Goal: Task Accomplishment & Management: Use online tool/utility

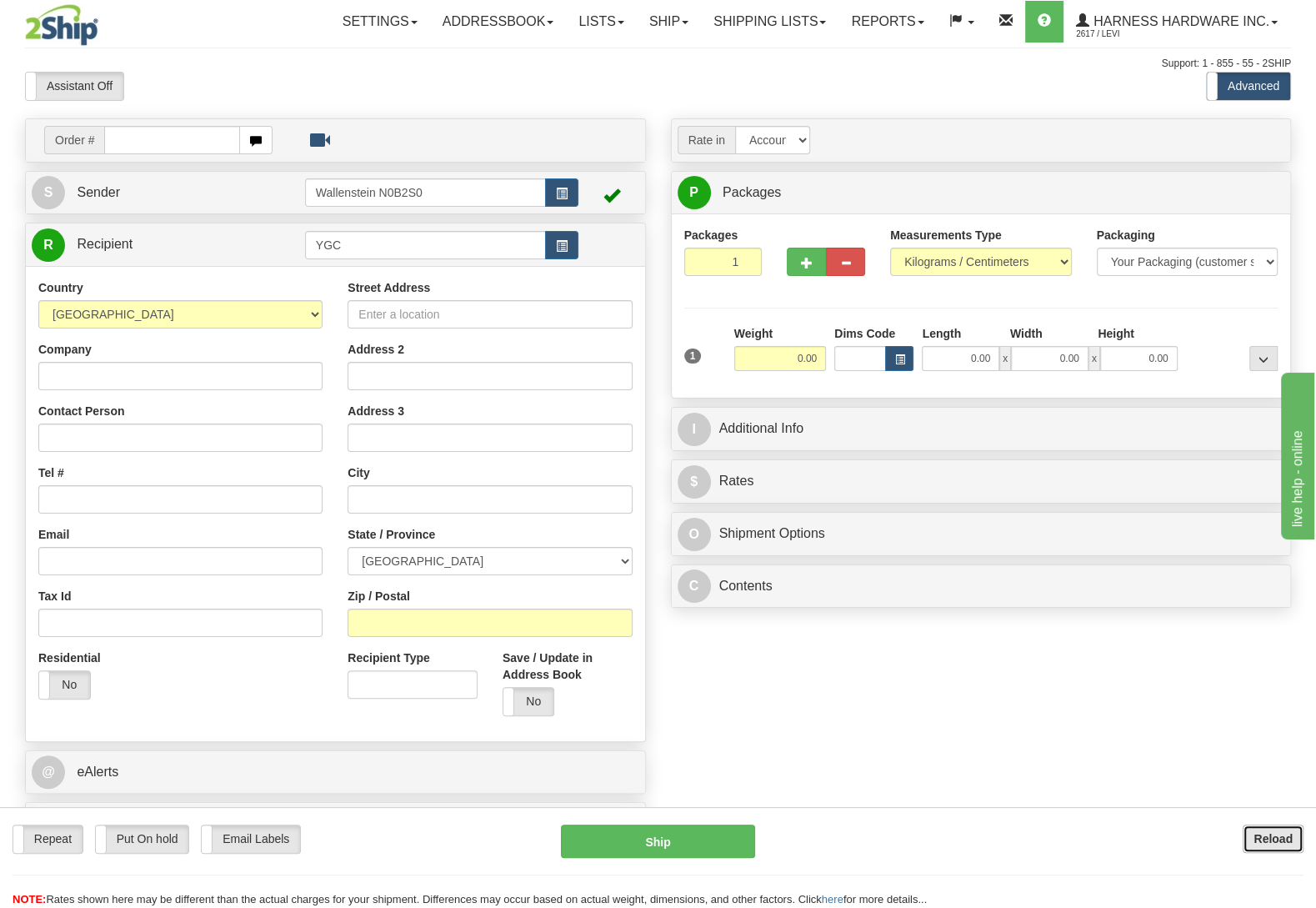
click at [1281, 839] on b "Reload" at bounding box center [1274, 839] width 40 height 14
click at [732, 8] on link "Shipping lists" at bounding box center [770, 21] width 138 height 41
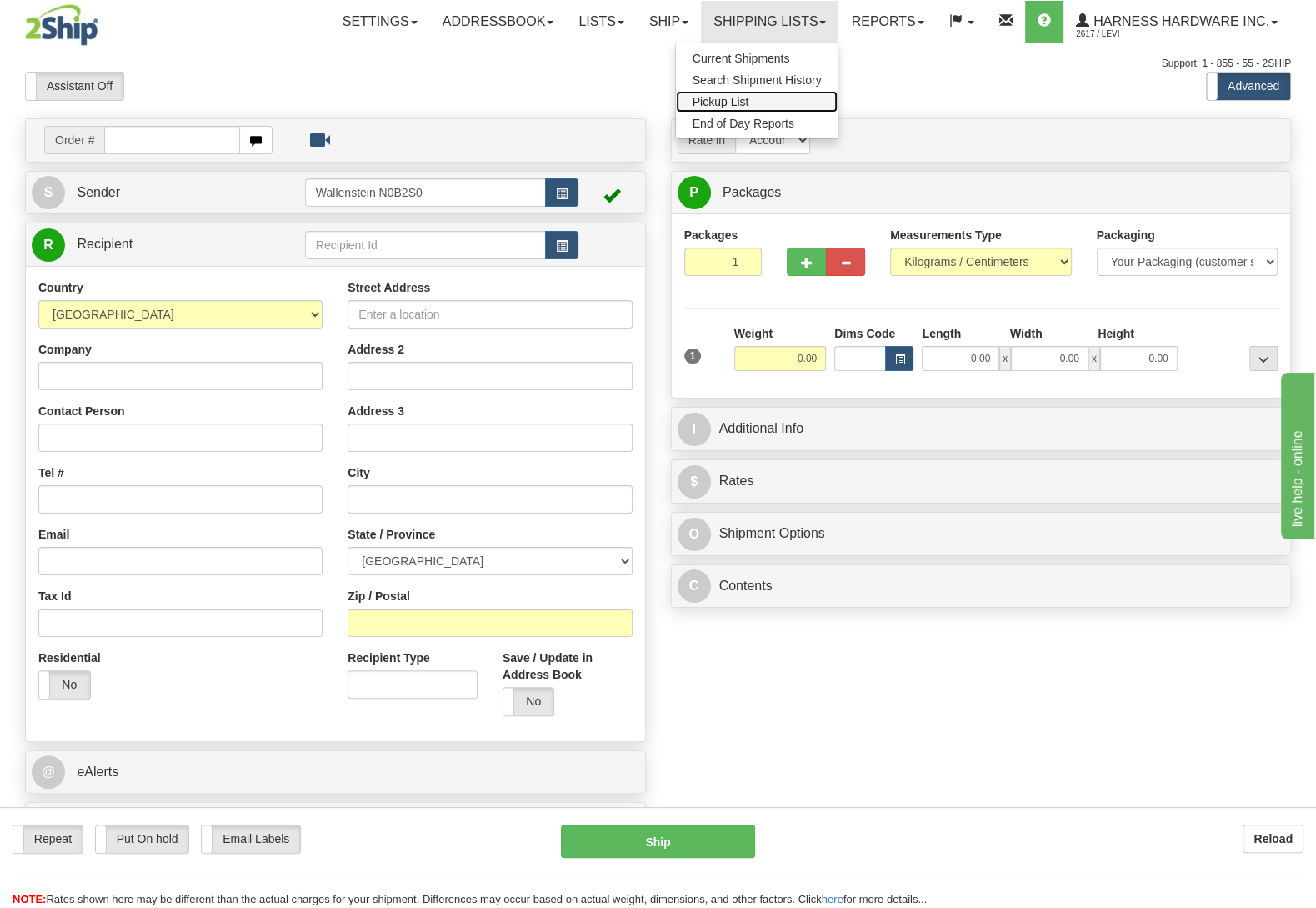
click at [703, 104] on span "Pickup List" at bounding box center [721, 102] width 57 height 14
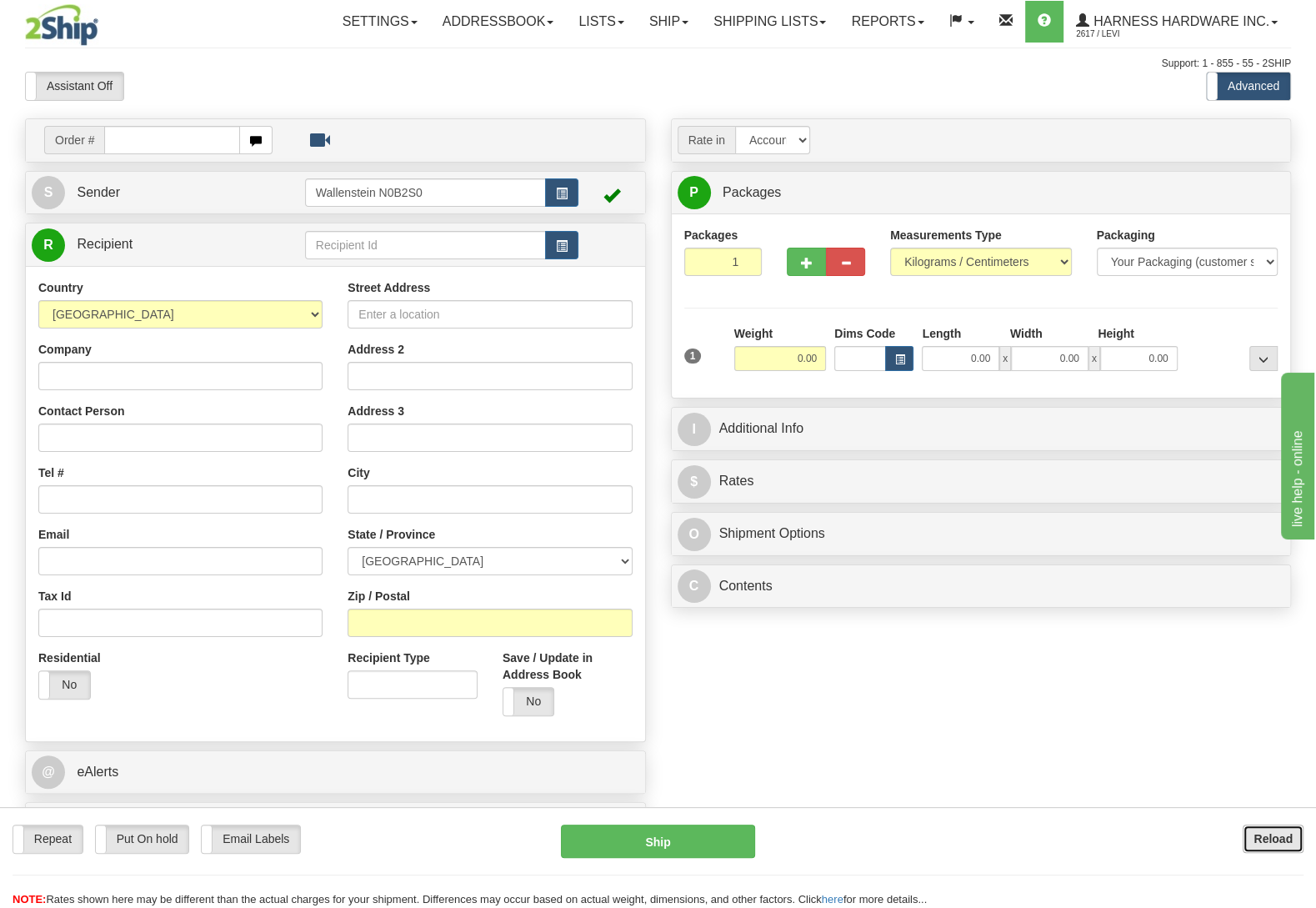
click at [1245, 841] on button "Reload" at bounding box center [1273, 838] width 61 height 28
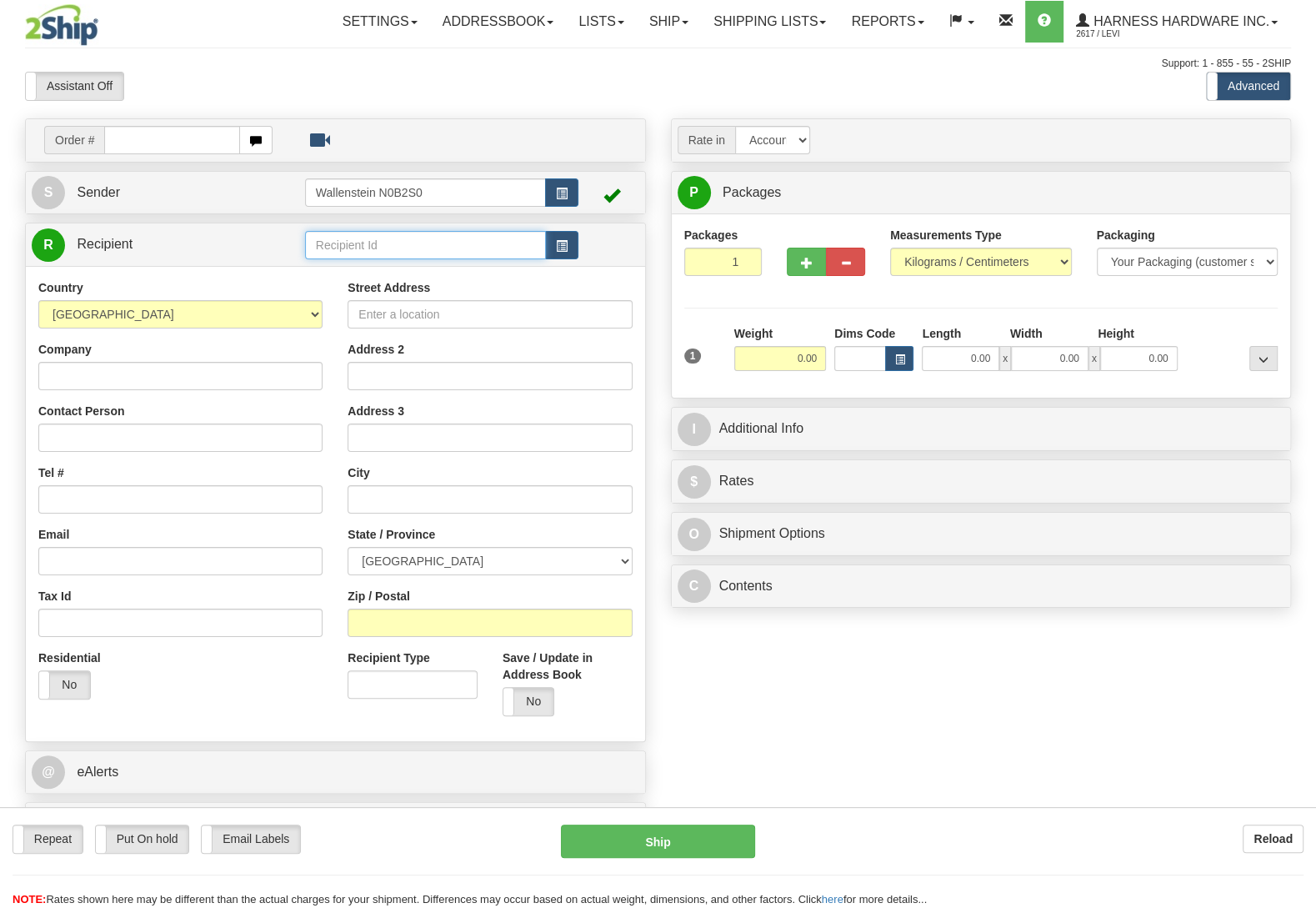
click at [362, 255] on input "text" at bounding box center [425, 245] width 241 height 28
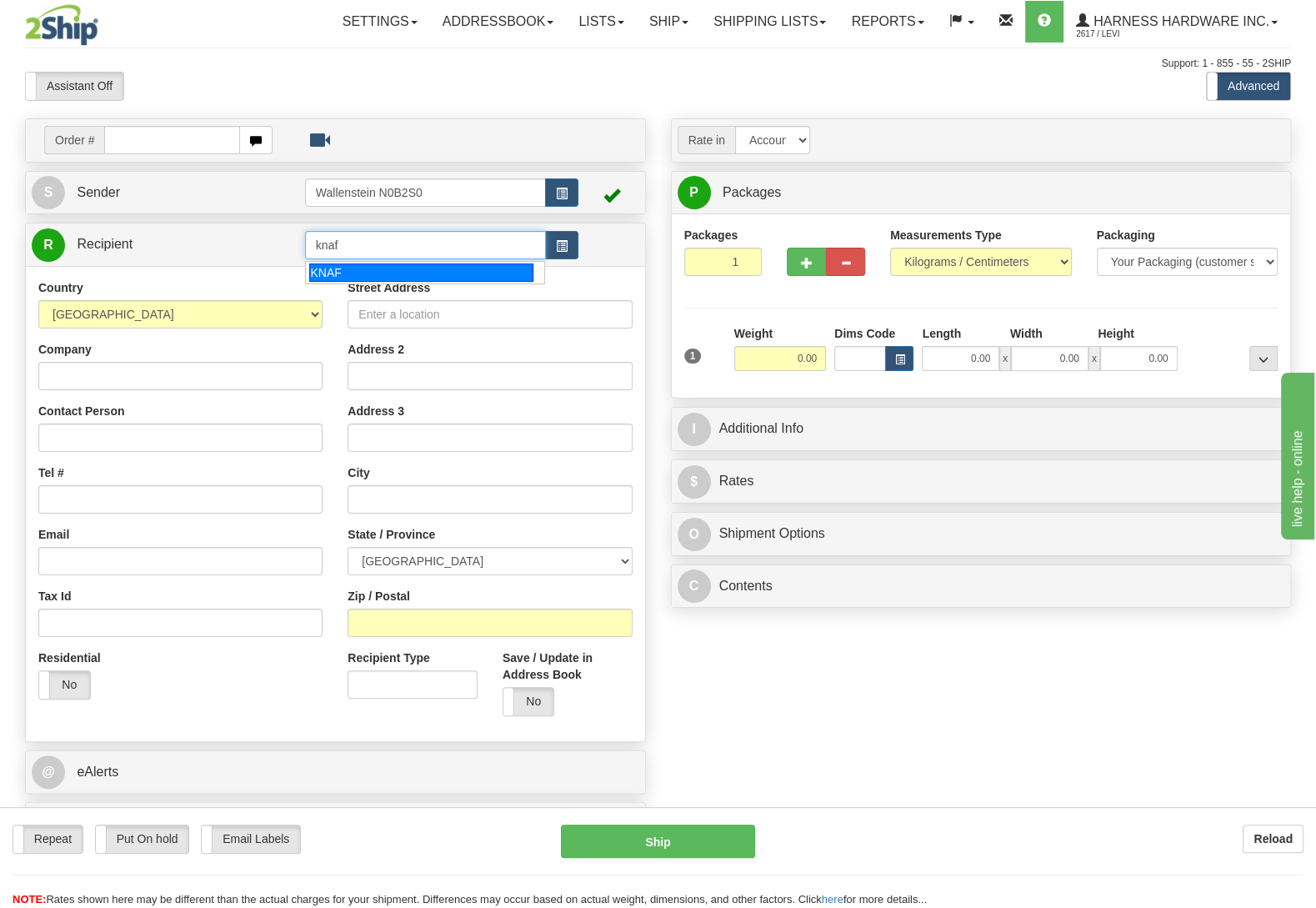
click at [354, 272] on div "KNAF" at bounding box center [421, 272] width 223 height 18
type input "KNAF"
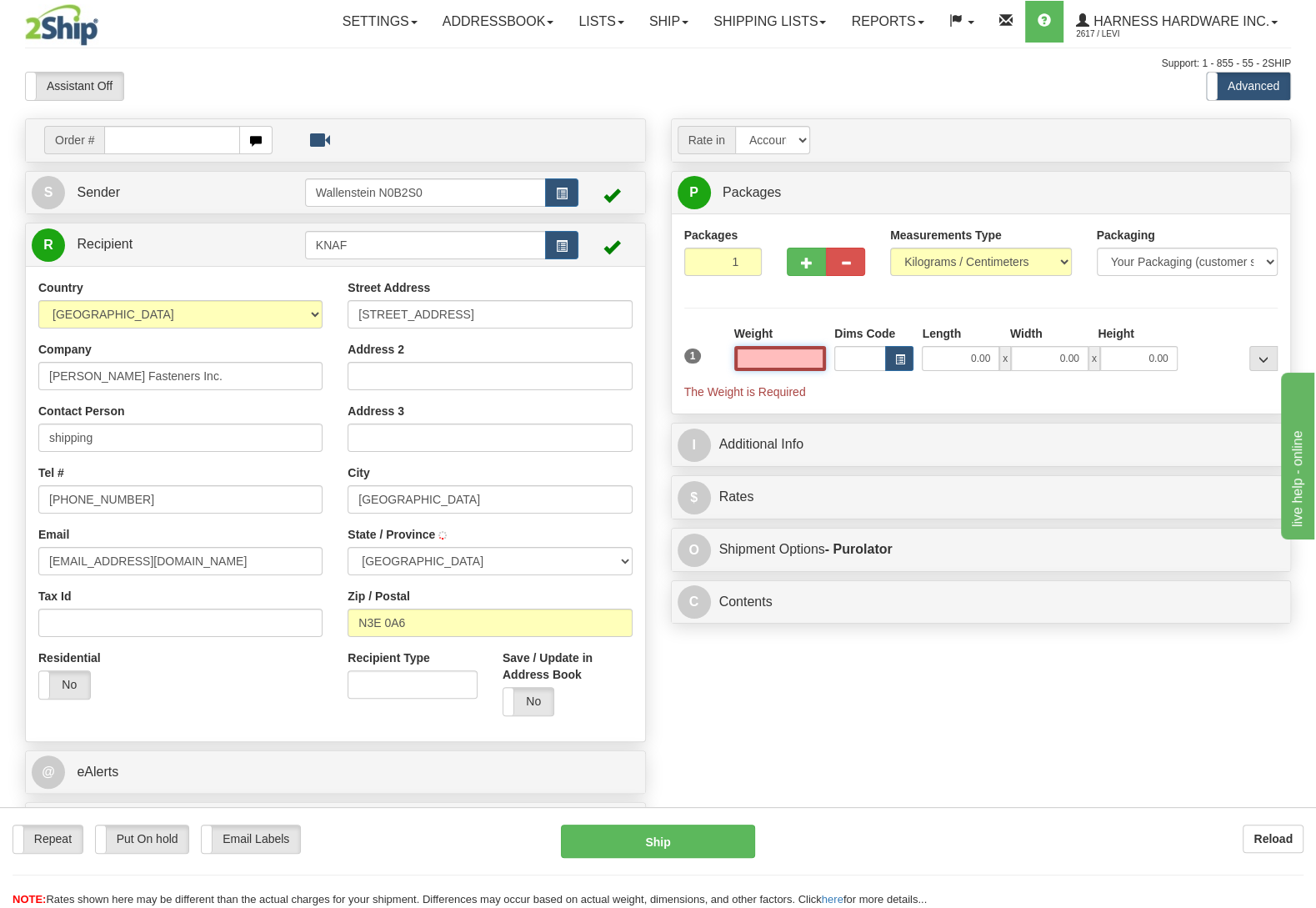
select select
type input "CAMBRIDGE"
click at [799, 362] on input "text" at bounding box center [780, 358] width 92 height 25
click at [799, 361] on input "text" at bounding box center [780, 358] width 92 height 25
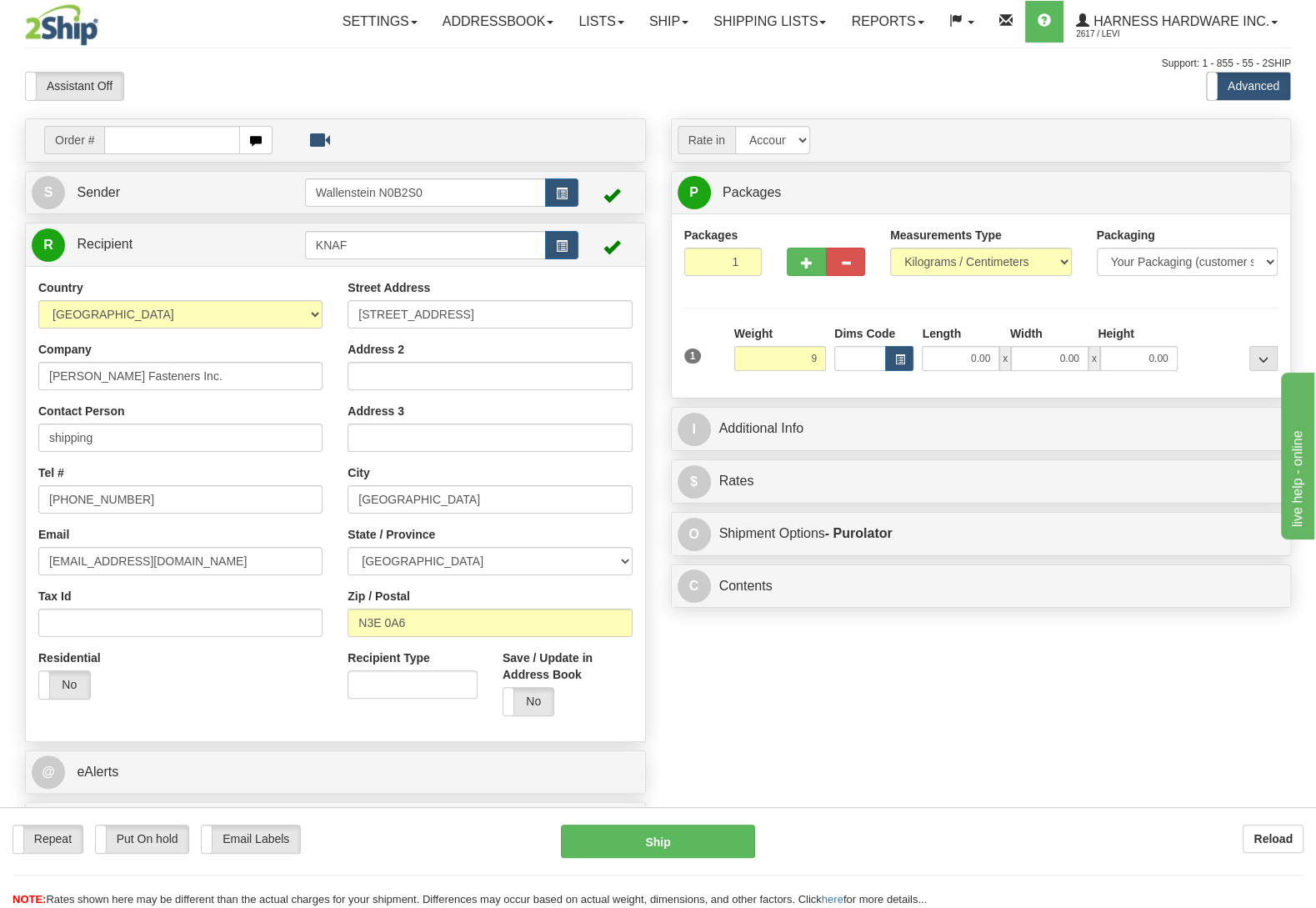
type input "9.00"
type input "260"
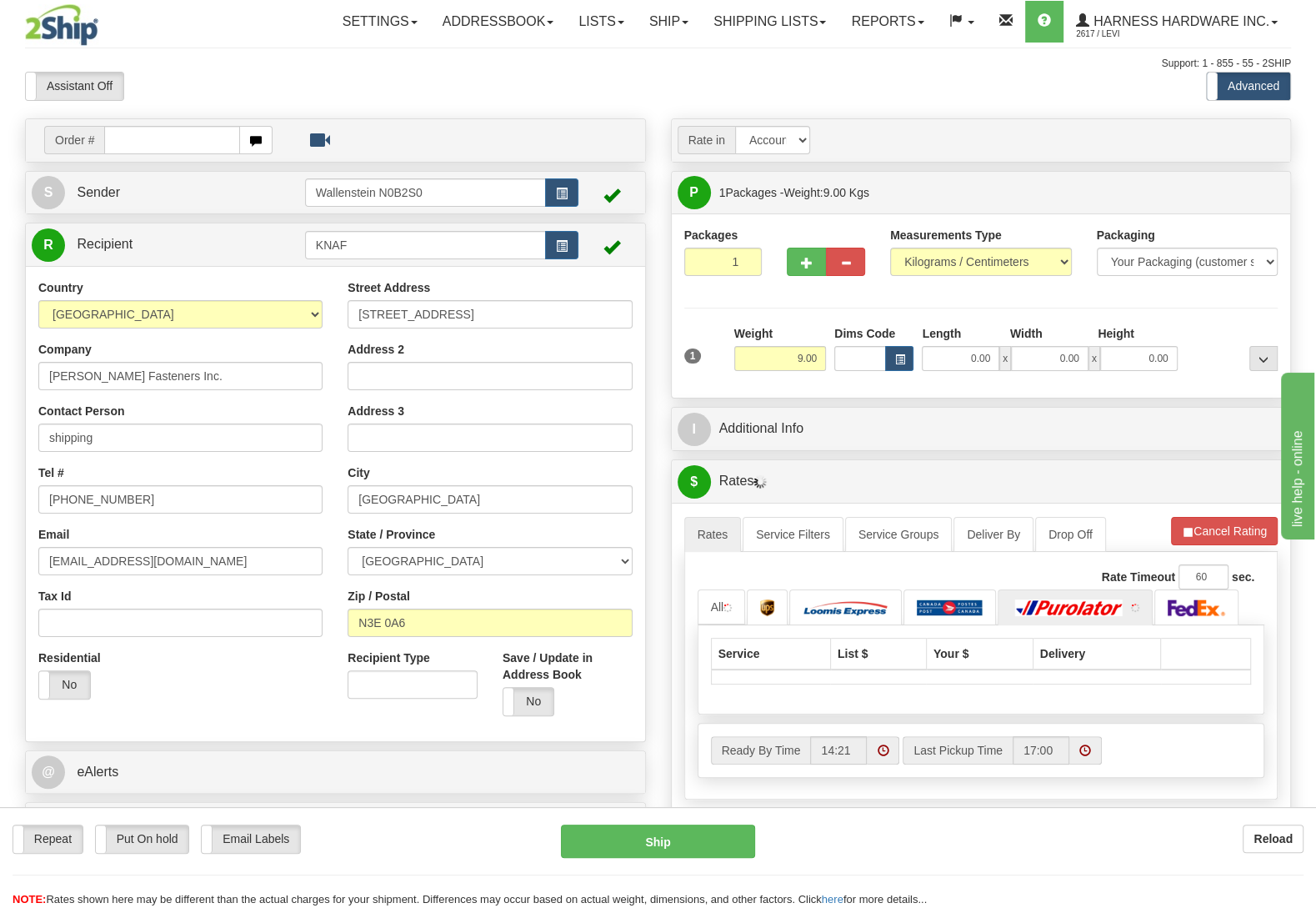
click at [1196, 317] on div "Packages 1 1 Measurements Type" at bounding box center [981, 306] width 594 height 158
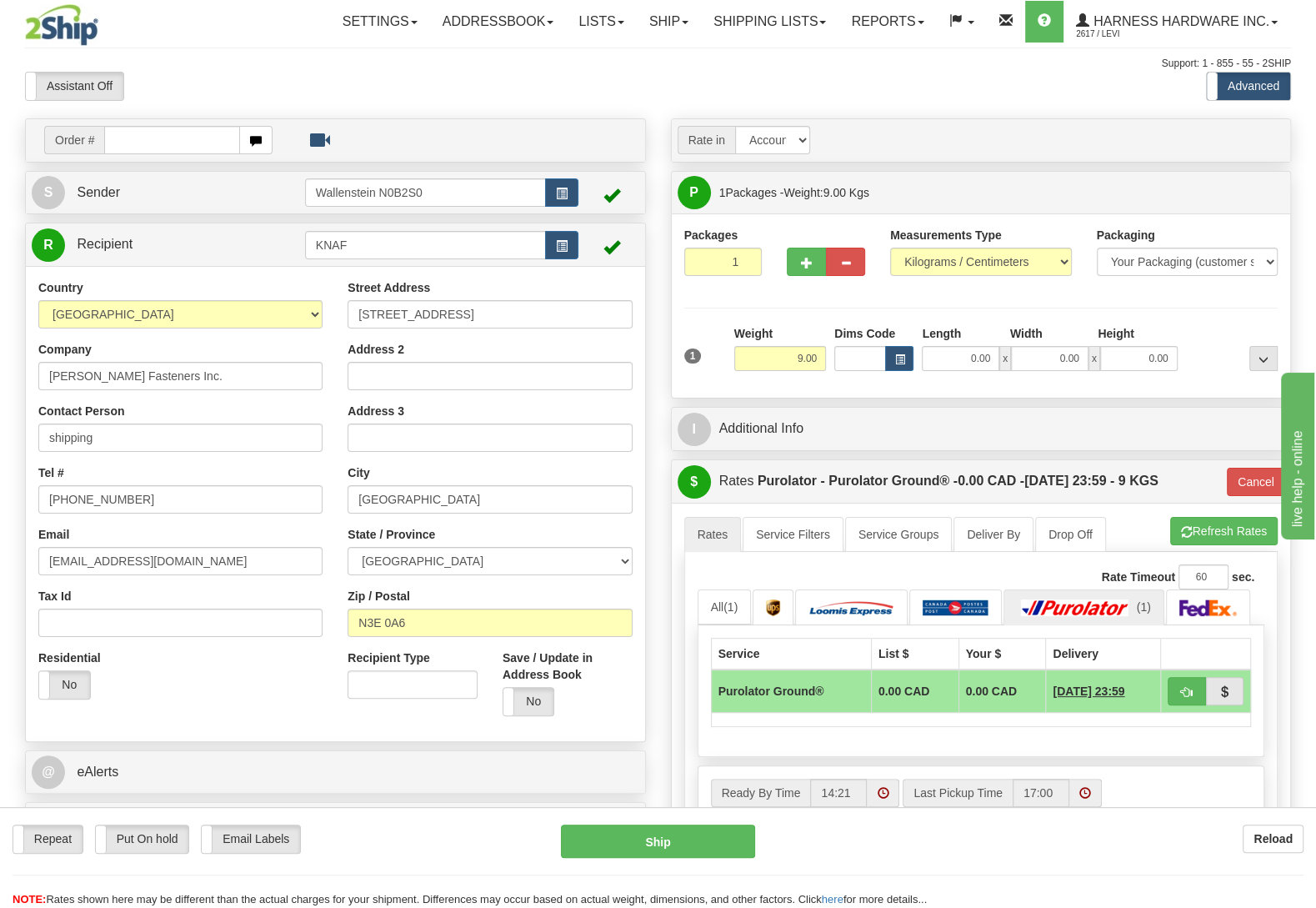
select select
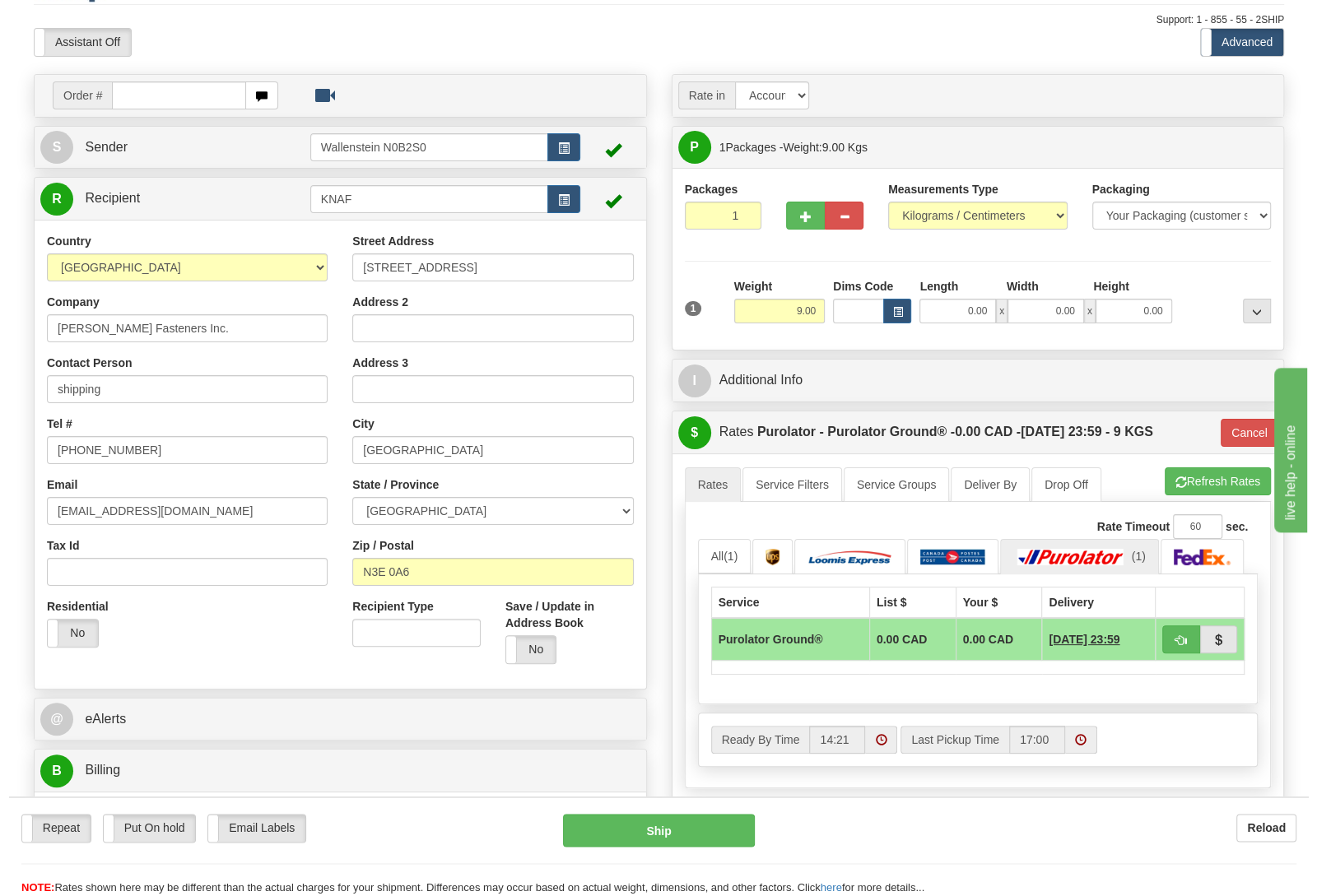
scroll to position [87, 0]
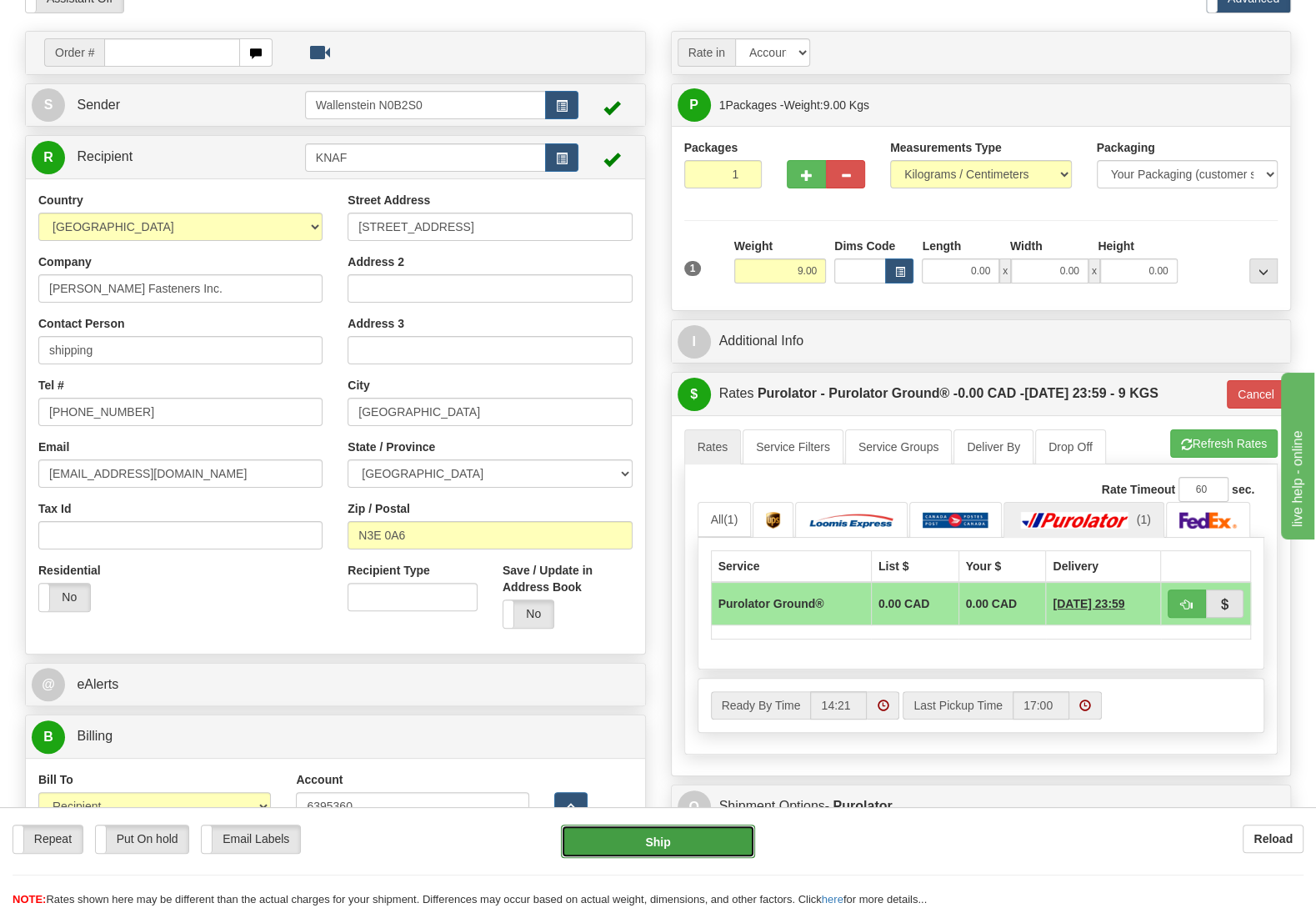
click at [623, 839] on button "Ship" at bounding box center [658, 841] width 194 height 34
